Goal: Information Seeking & Learning: Find specific fact

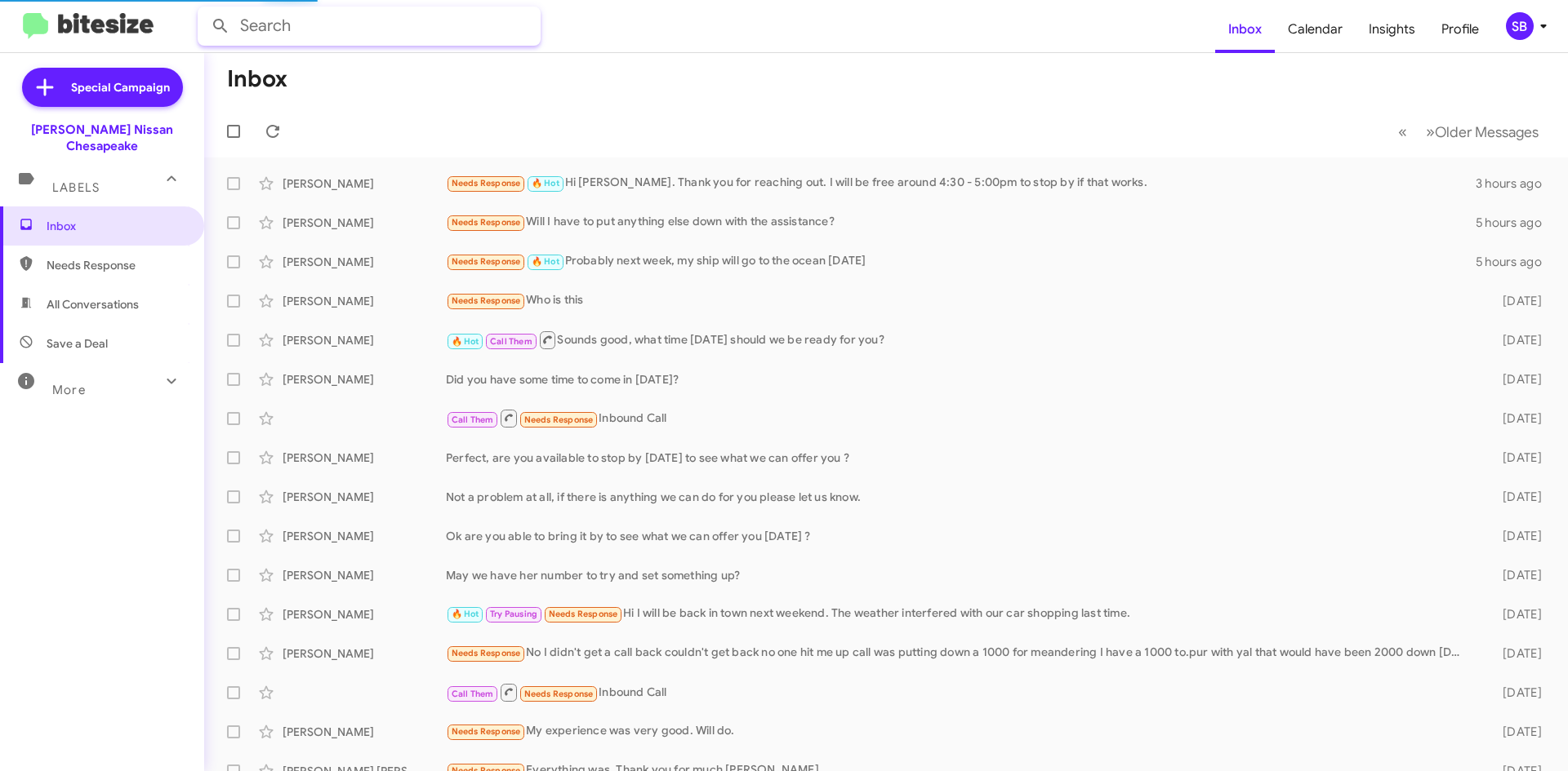
click at [314, 32] on input "text" at bounding box center [370, 26] width 343 height 39
type input "[PERSON_NAME]"
click at [204, 10] on button at bounding box center [219, 25] width 32 height 32
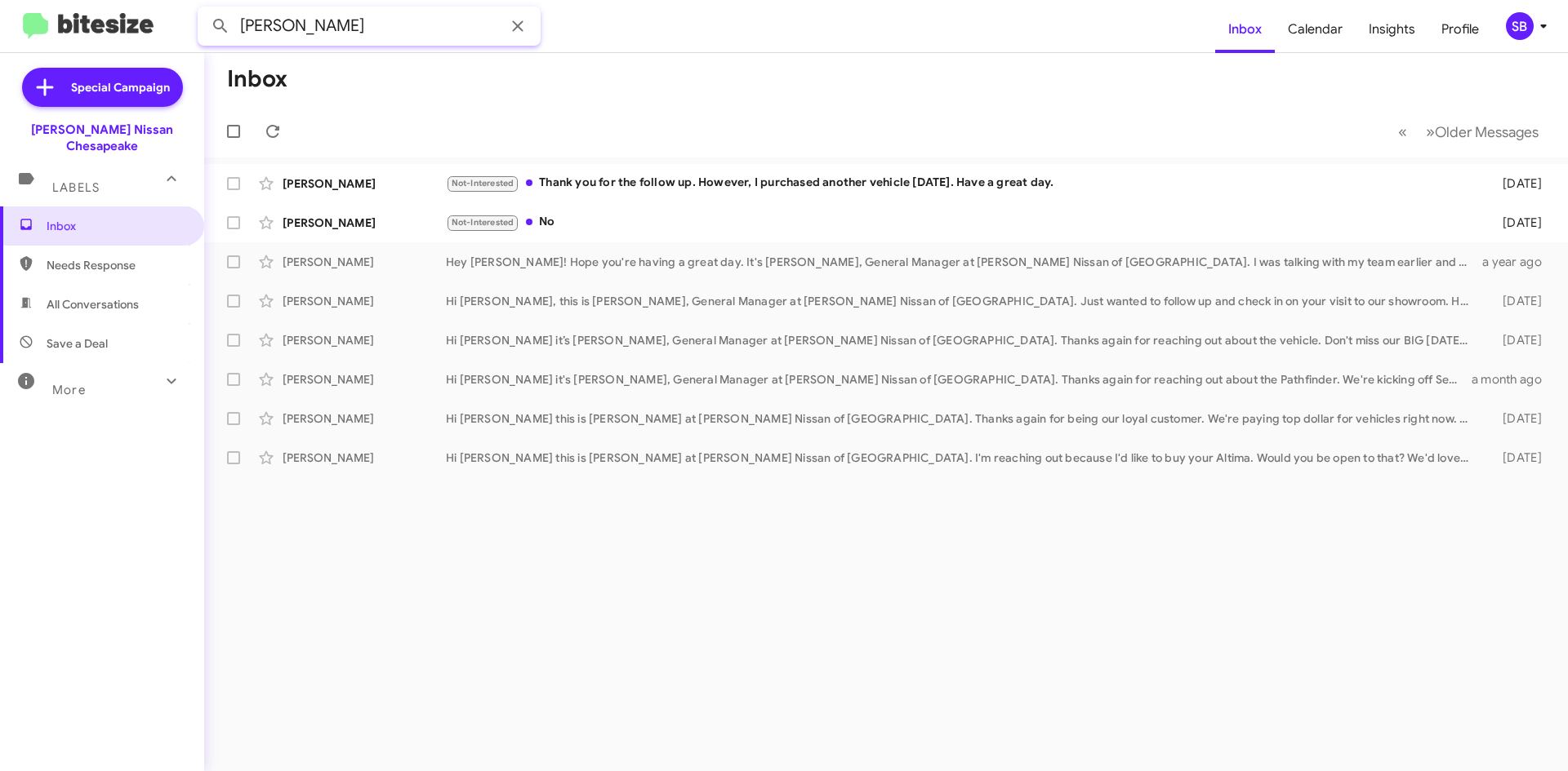
click at [311, 20] on input "[PERSON_NAME]" at bounding box center [370, 26] width 343 height 39
drag, startPoint x: 323, startPoint y: 29, endPoint x: 147, endPoint y: 27, distance: 176.0
click at [147, 27] on mat-toolbar "[PERSON_NAME] Inbox Calendar Insights Profile SB" at bounding box center [784, 26] width 1568 height 53
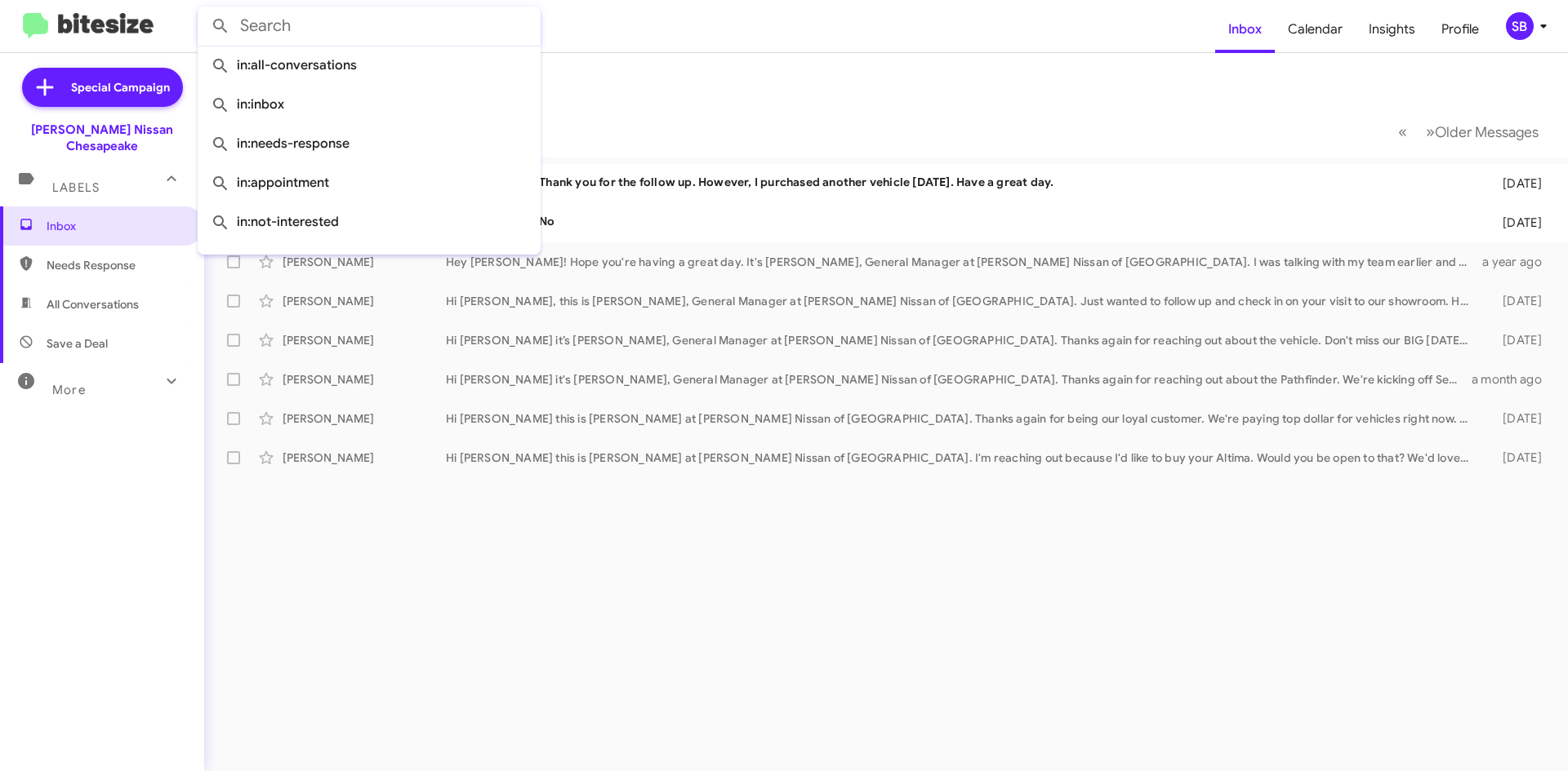
paste input "(757) 689 - 1129"
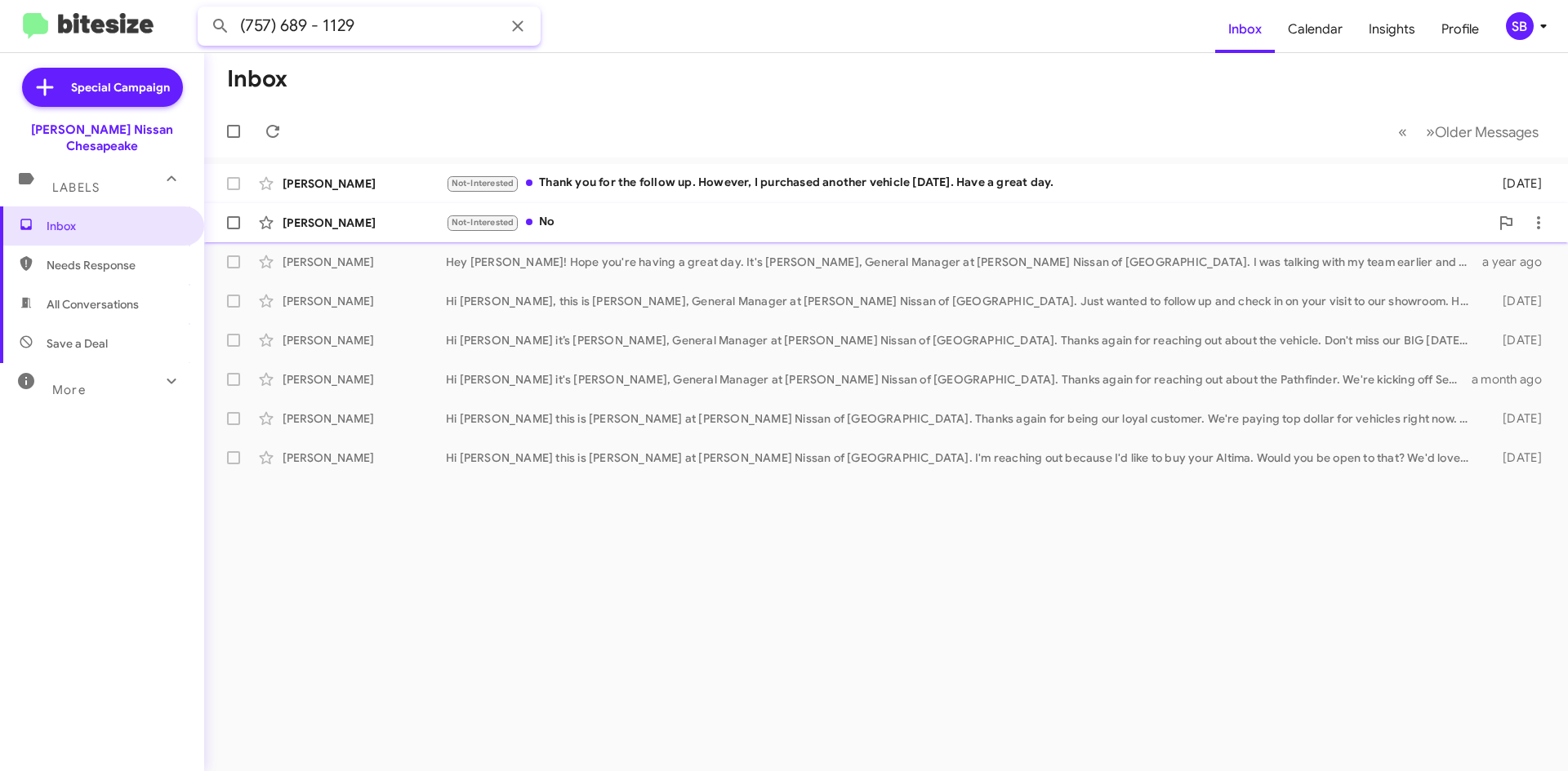
click at [204, 10] on button at bounding box center [219, 25] width 32 height 32
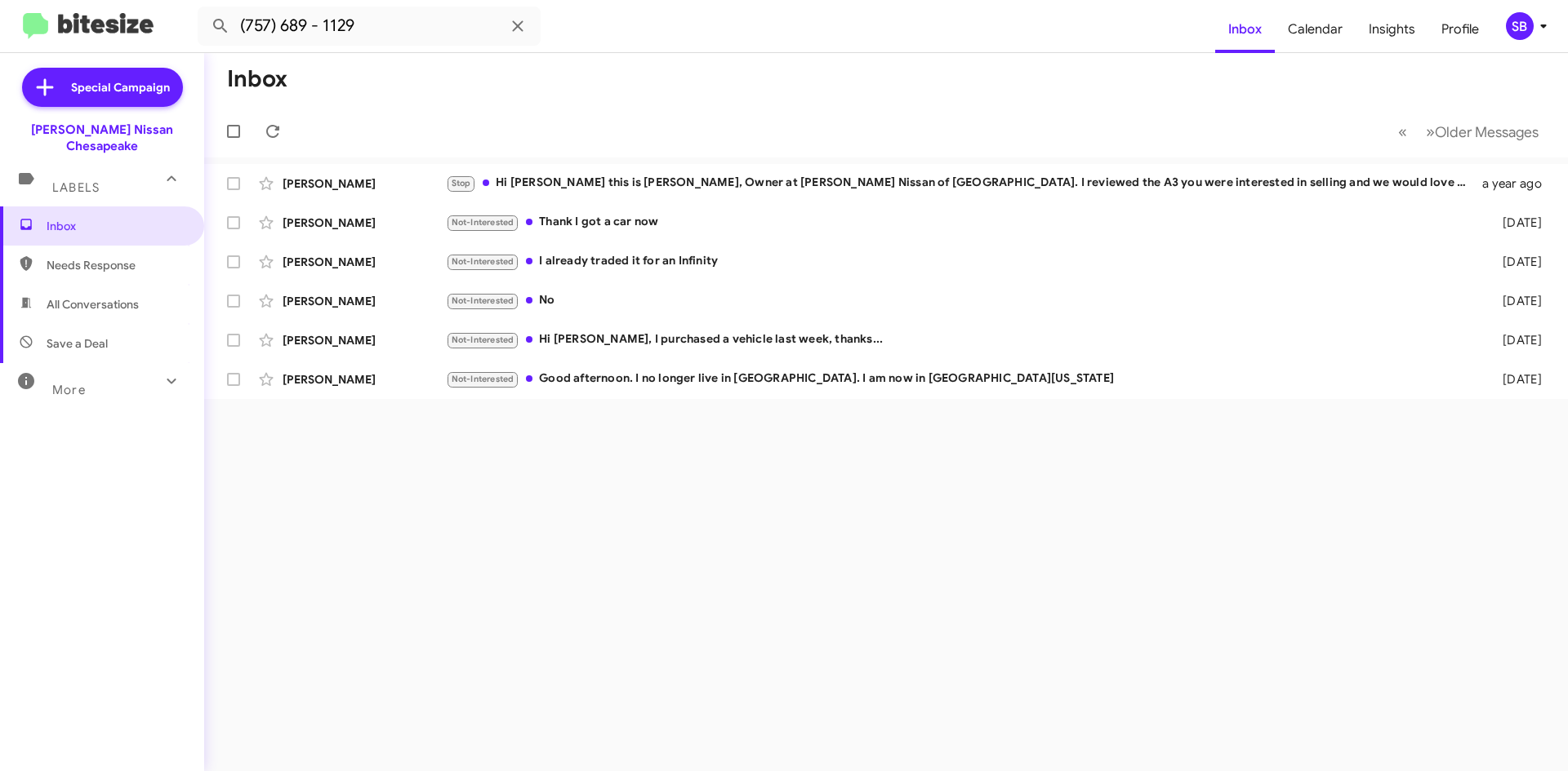
click at [108, 257] on span "Needs Response" at bounding box center [116, 265] width 138 height 17
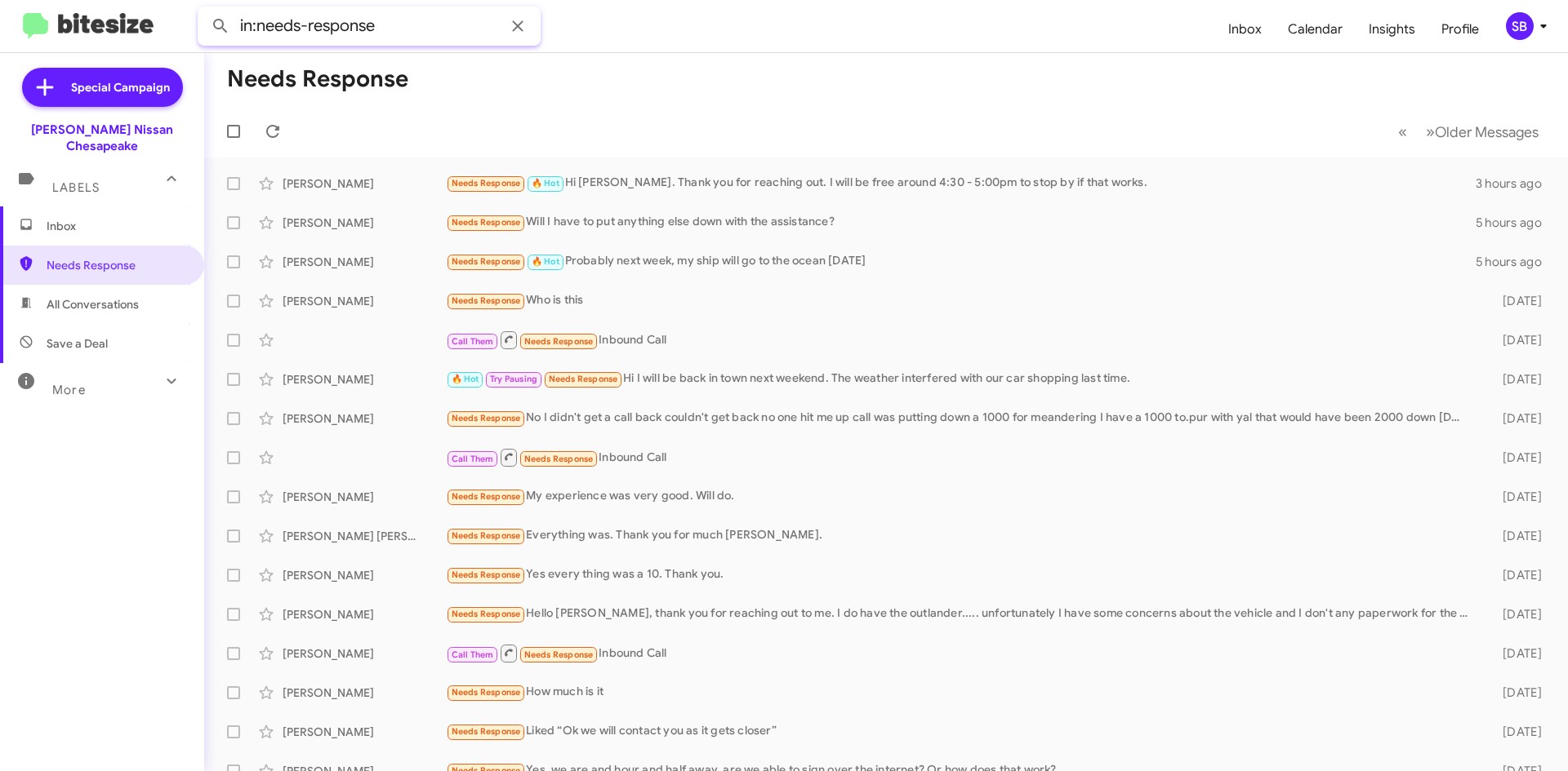
drag, startPoint x: 393, startPoint y: 26, endPoint x: 116, endPoint y: 27, distance: 277.0
click at [116, 26] on mat-toolbar "in:needs-response Inbox Calendar Insights Profile SB" at bounding box center [784, 26] width 1568 height 53
click at [204, 10] on button at bounding box center [219, 25] width 32 height 32
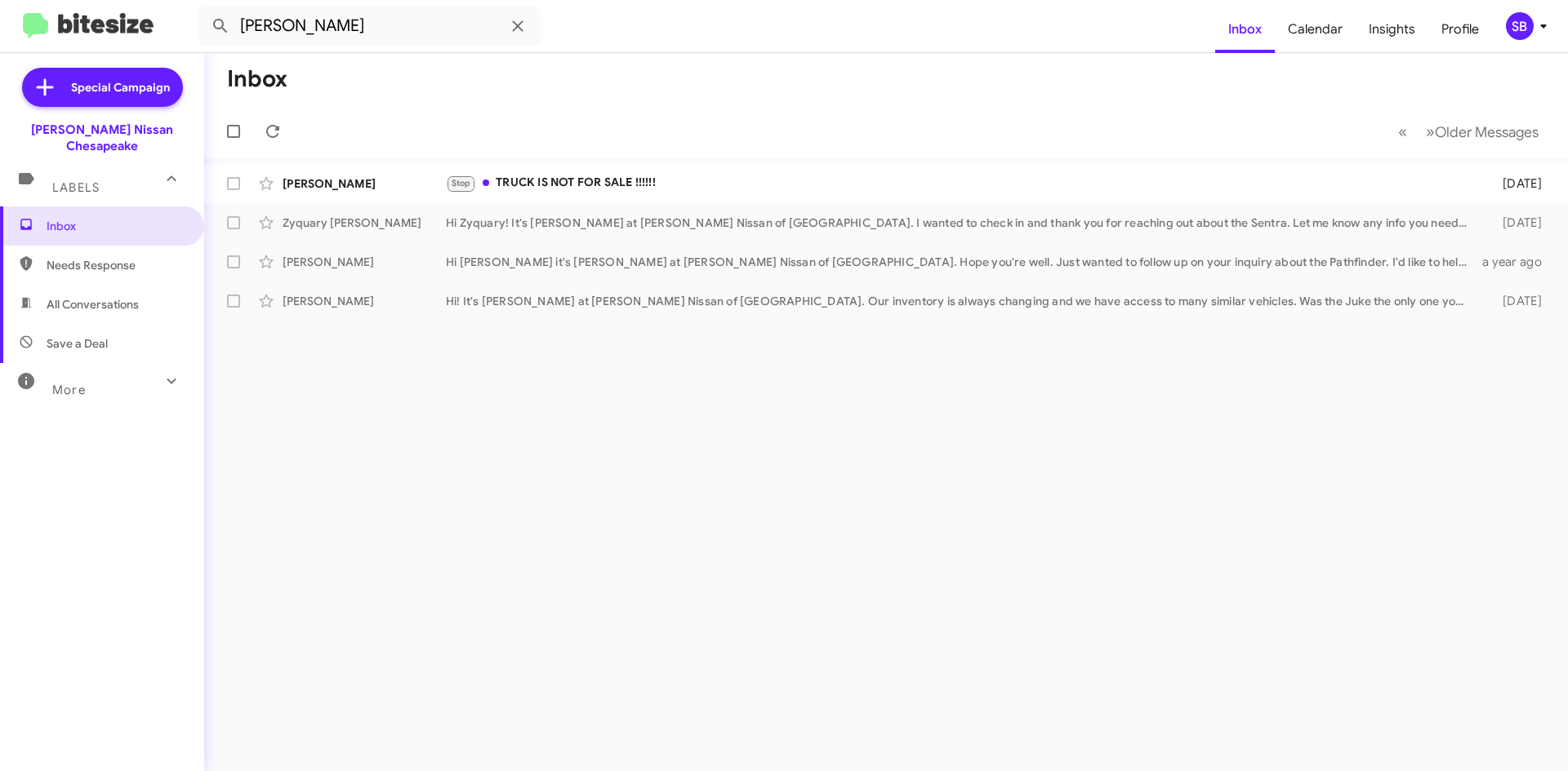
click at [93, 296] on span "All Conversations" at bounding box center [93, 304] width 93 height 17
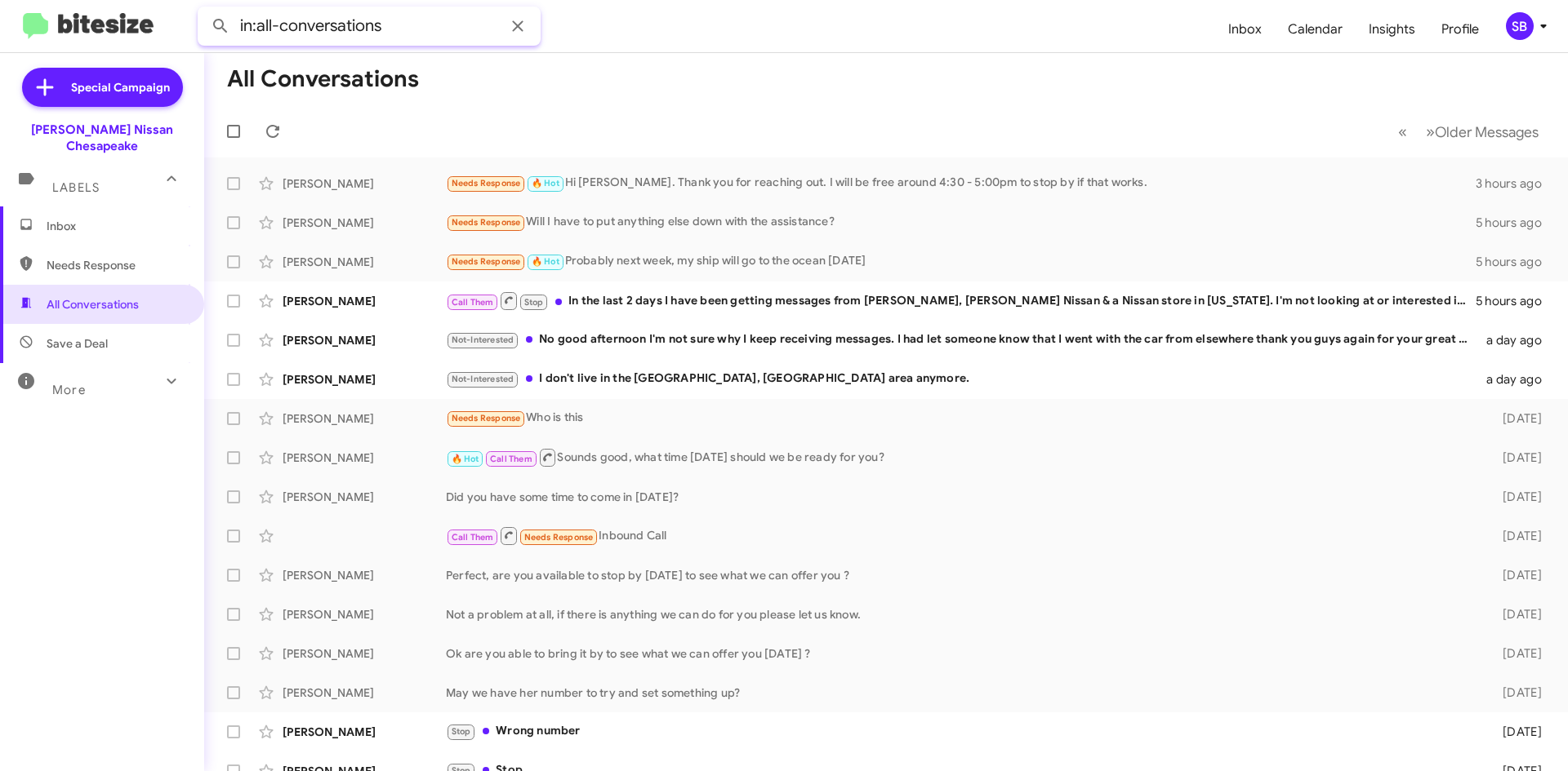
drag, startPoint x: 423, startPoint y: 31, endPoint x: 112, endPoint y: 26, distance: 311.0
click at [113, 25] on mat-toolbar "in:all-conversations Inbox Calendar Insights Profile SB" at bounding box center [784, 26] width 1568 height 53
type input "V"
click at [204, 10] on button at bounding box center [219, 25] width 32 height 32
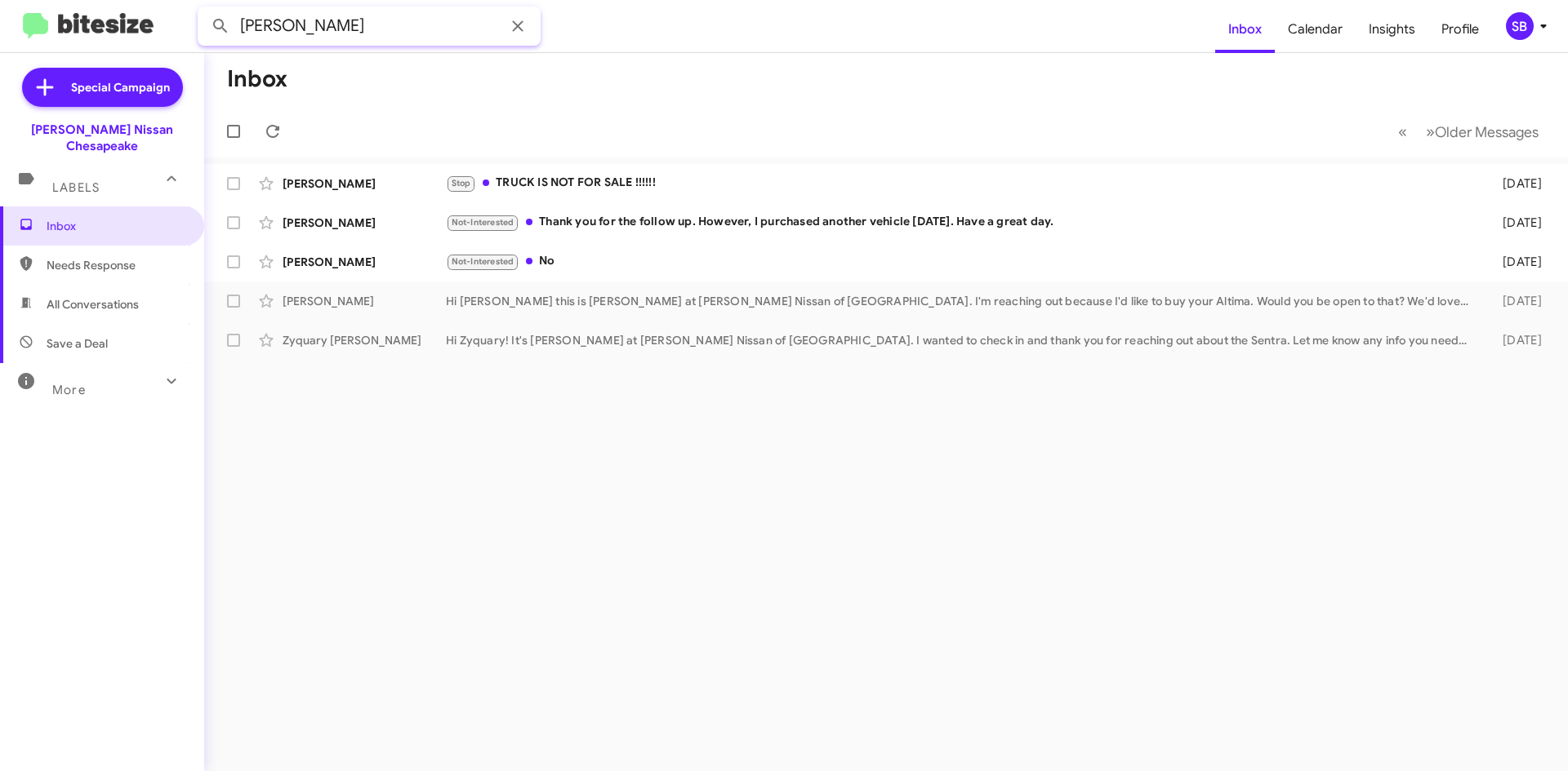
drag, startPoint x: 342, startPoint y: 27, endPoint x: 198, endPoint y: 26, distance: 144.0
click at [198, 26] on input "[PERSON_NAME]" at bounding box center [370, 26] width 343 height 39
click at [87, 296] on span "All Conversations" at bounding box center [101, 304] width 204 height 39
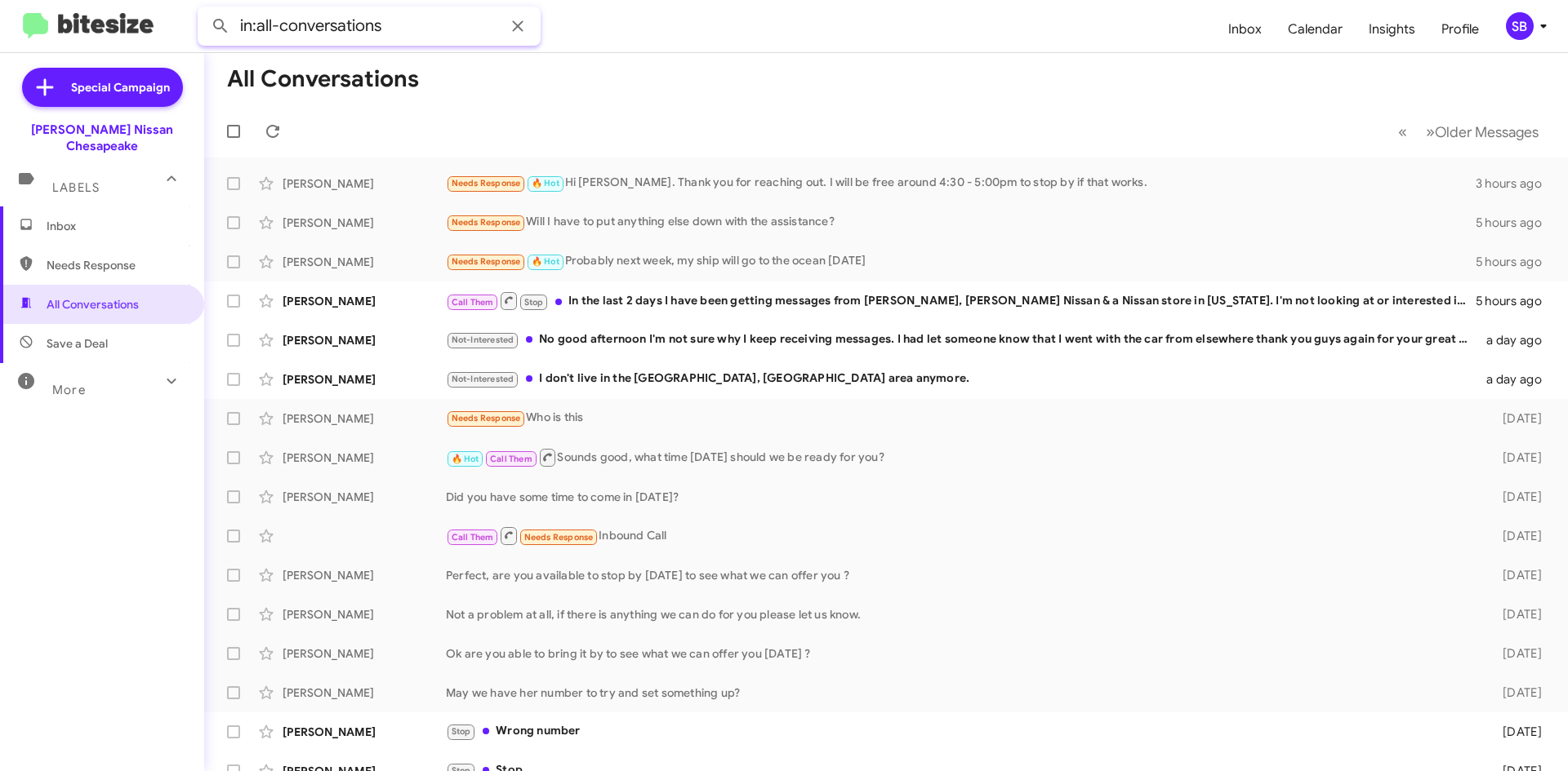
drag, startPoint x: 396, startPoint y: 25, endPoint x: 193, endPoint y: 27, distance: 203.0
click at [193, 27] on mat-toolbar "in:all-conversations Inbox Calendar Insights Profile SB" at bounding box center [784, 26] width 1568 height 53
click at [204, 10] on button at bounding box center [219, 25] width 32 height 32
type input "7574054027"
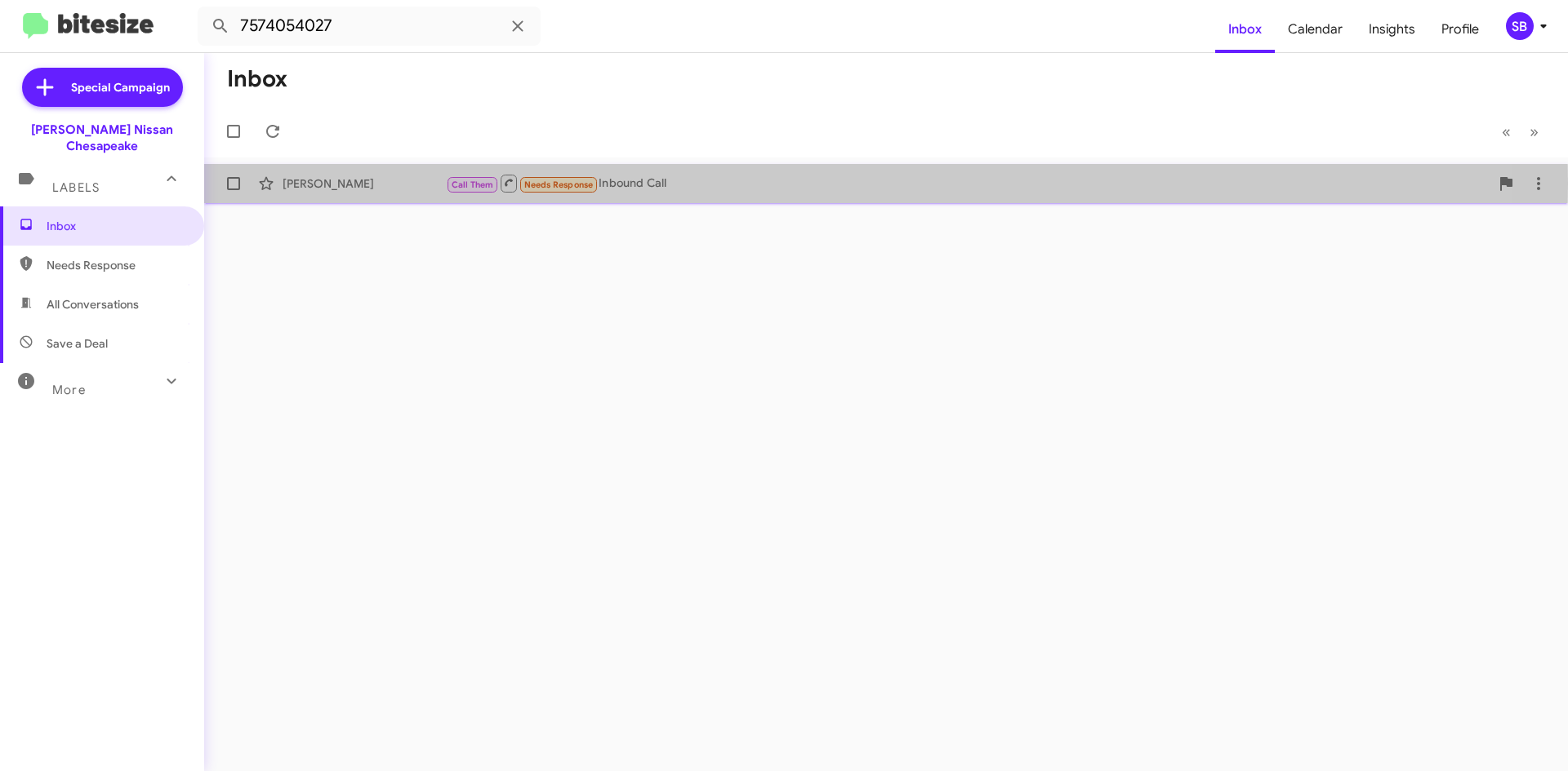
click at [399, 183] on div "[PERSON_NAME]" at bounding box center [364, 183] width 163 height 17
